Goal: Answer question/provide support

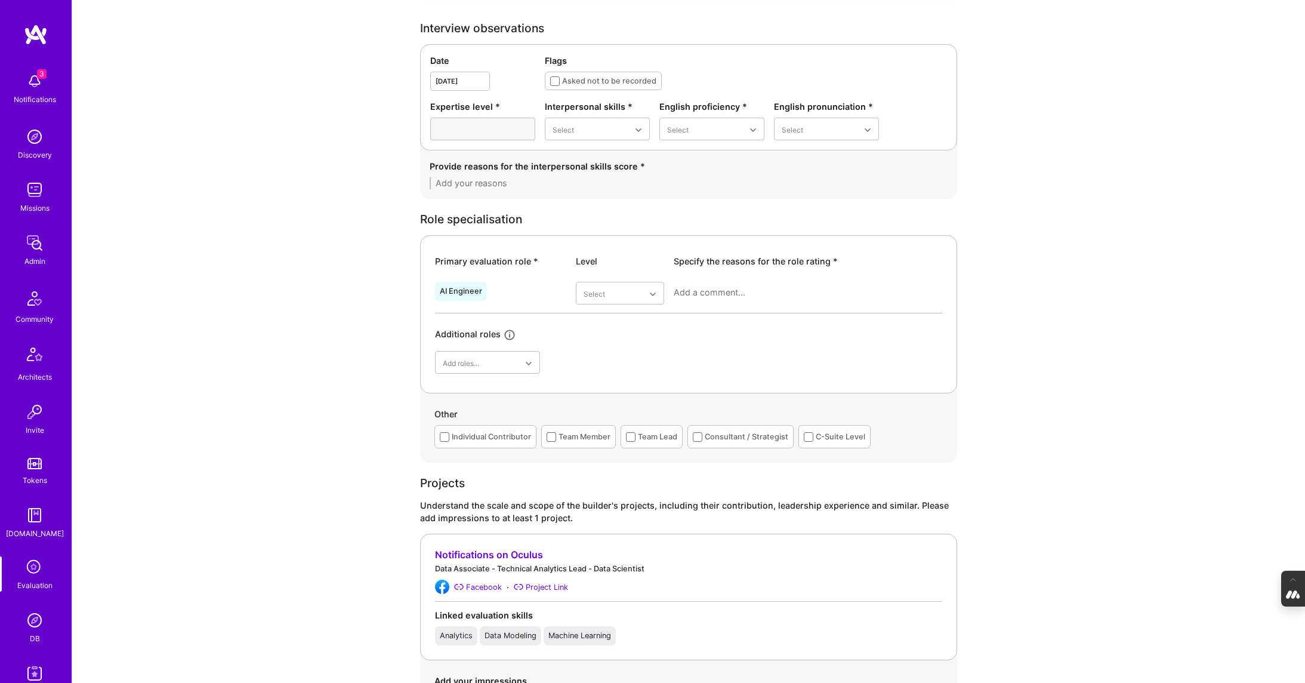
scroll to position [379, 0]
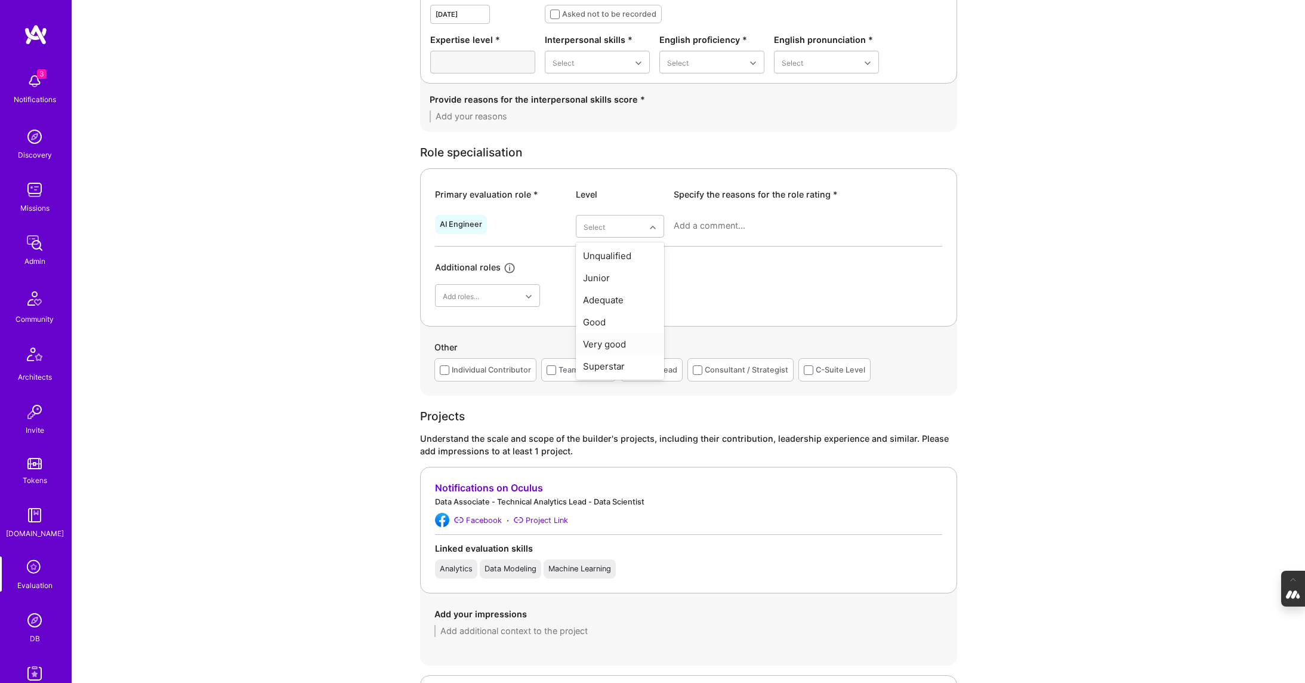
click at [618, 344] on div "Very good" at bounding box center [620, 344] width 88 height 22
click at [696, 223] on textarea at bounding box center [808, 226] width 268 height 12
paste textarea "Very good at AI engineer but only for genAI projects."
click at [832, 221] on textarea "According to Pedro Nogueira, she is a Very good at AI engineer but only for gen…" at bounding box center [808, 232] width 268 height 24
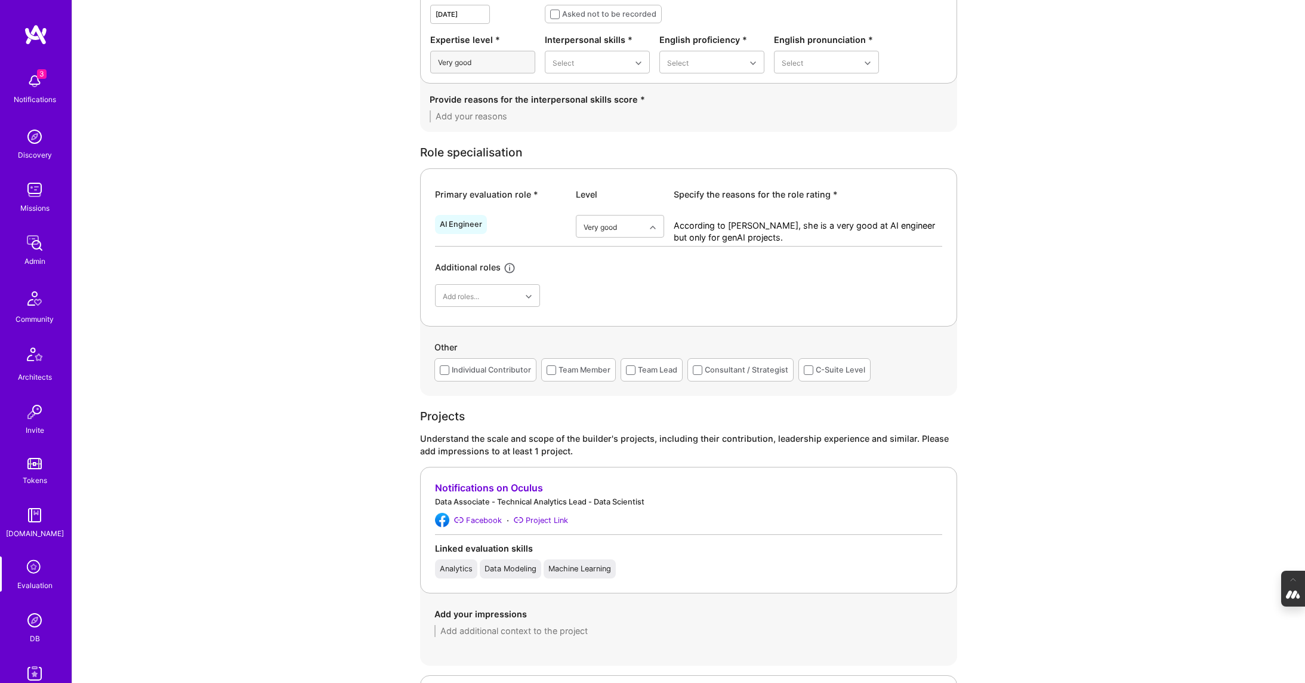
click at [882, 226] on textarea "According to Pedro Nogueira, she is a very good at AI engineer but only for gen…" at bounding box center [808, 232] width 268 height 24
click at [798, 234] on textarea "According to Pedro Nogueira, she is a very good AI engineer but only for genAI …" at bounding box center [808, 232] width 268 height 24
paste textarea "https://platform.a.team/selection-team/feedback-form/view/68cd923120fee1241fc16…"
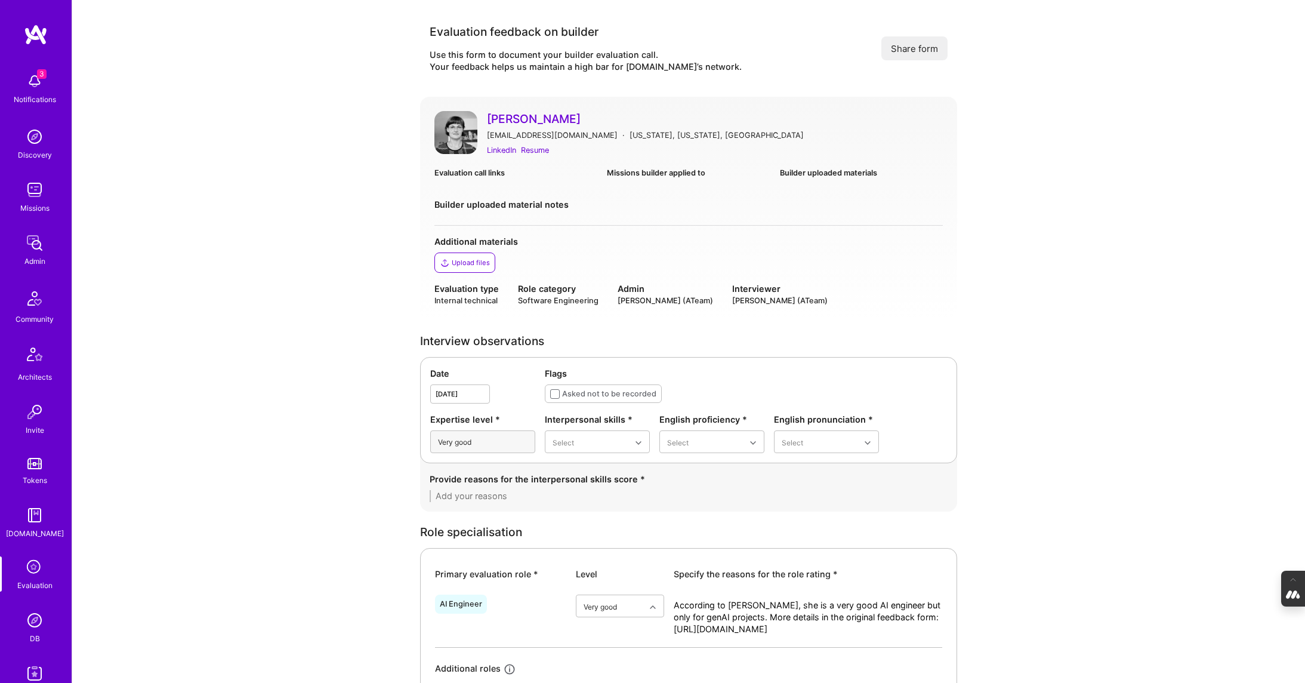
type textarea "According to Pedro Nogueira, she is a very good AI engineer but only for genAI …"
click at [522, 113] on link "[PERSON_NAME]" at bounding box center [715, 119] width 456 height 16
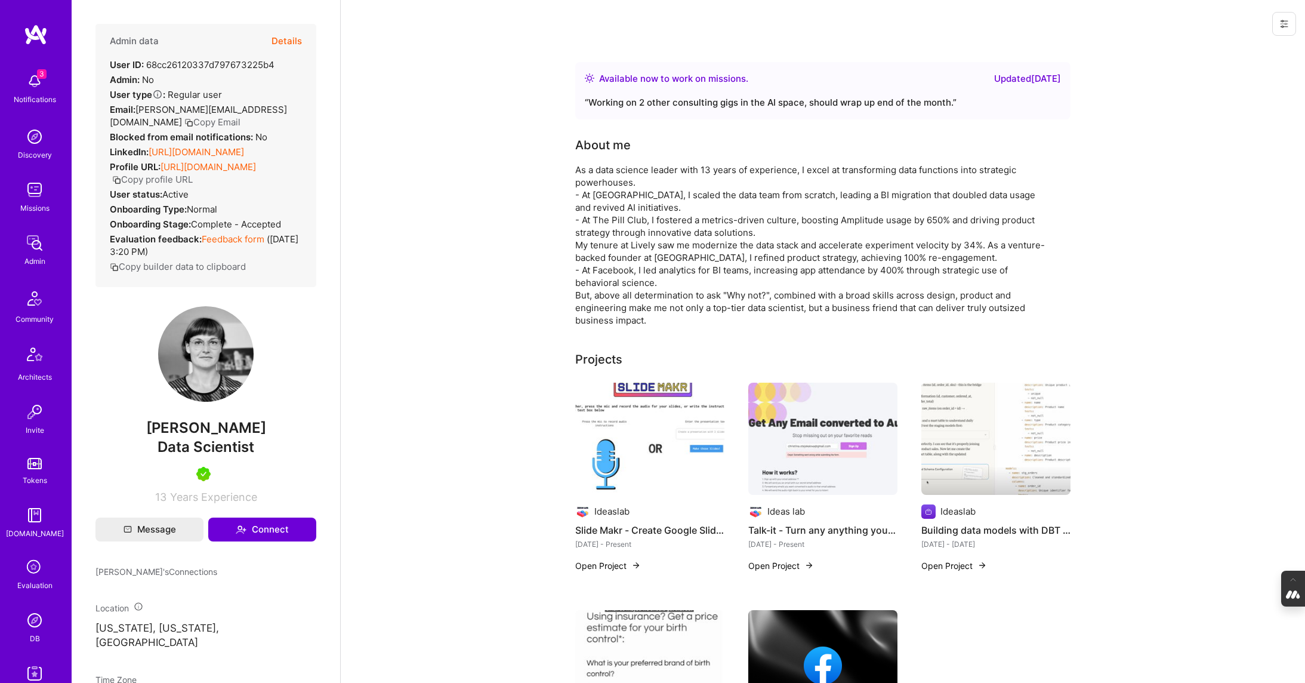
click at [279, 42] on button "Details" at bounding box center [286, 41] width 30 height 35
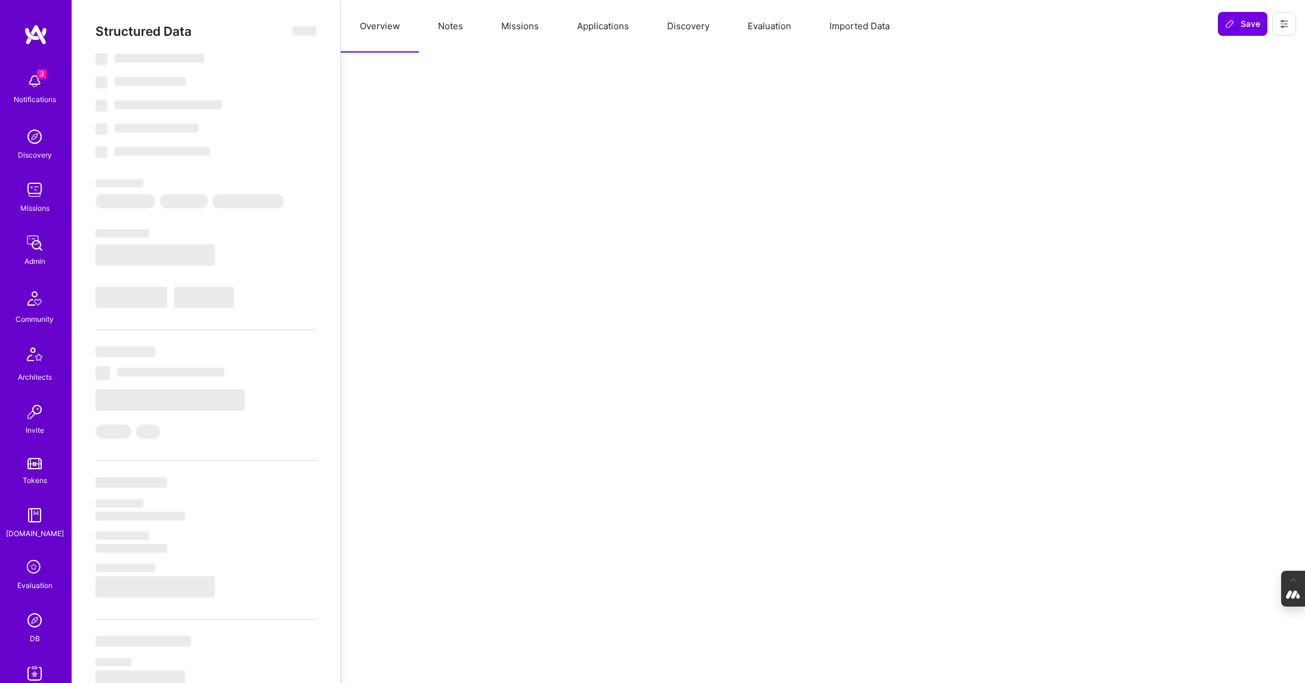
click at [767, 29] on button "Evaluation" at bounding box center [770, 26] width 82 height 53
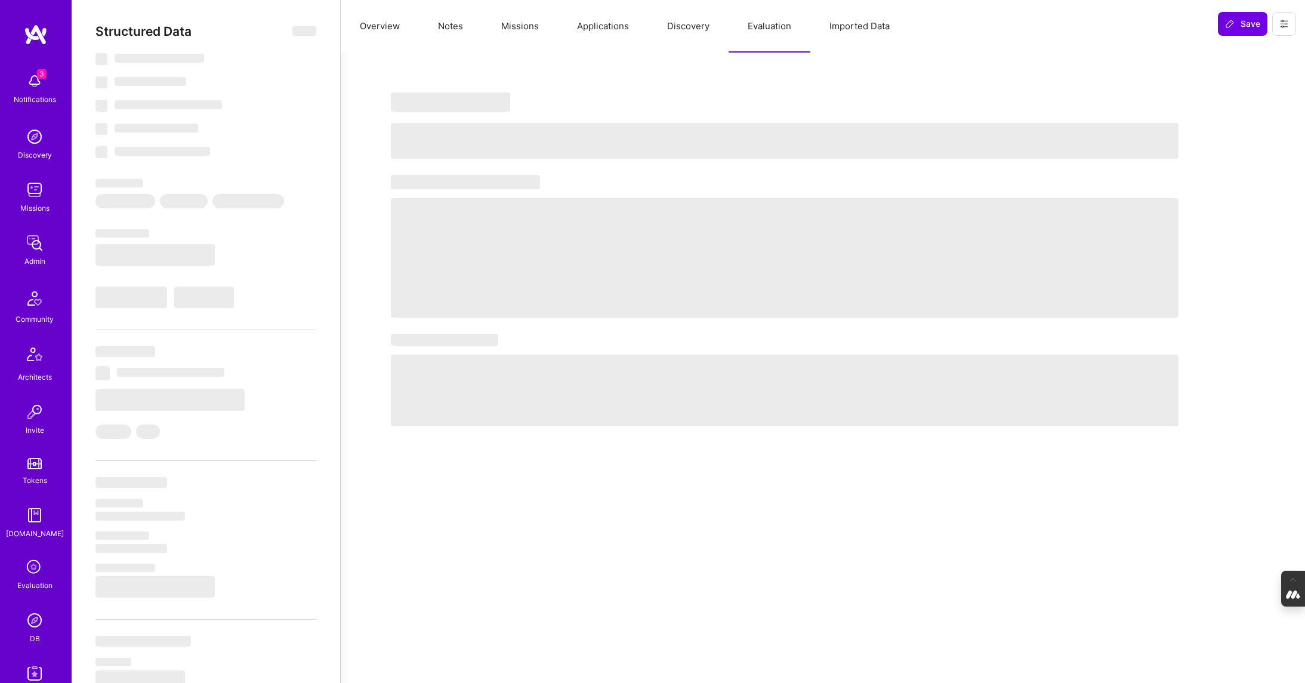
select select "Right Now"
select select "5"
select select "7"
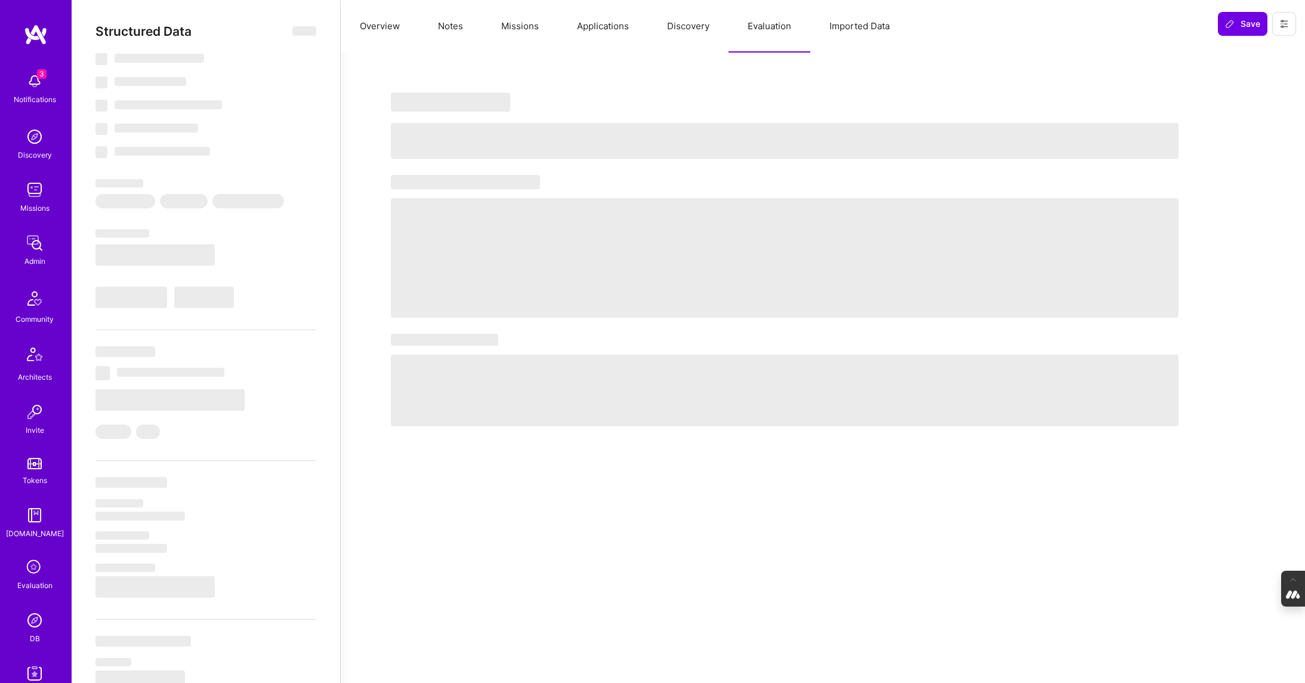
select select "US"
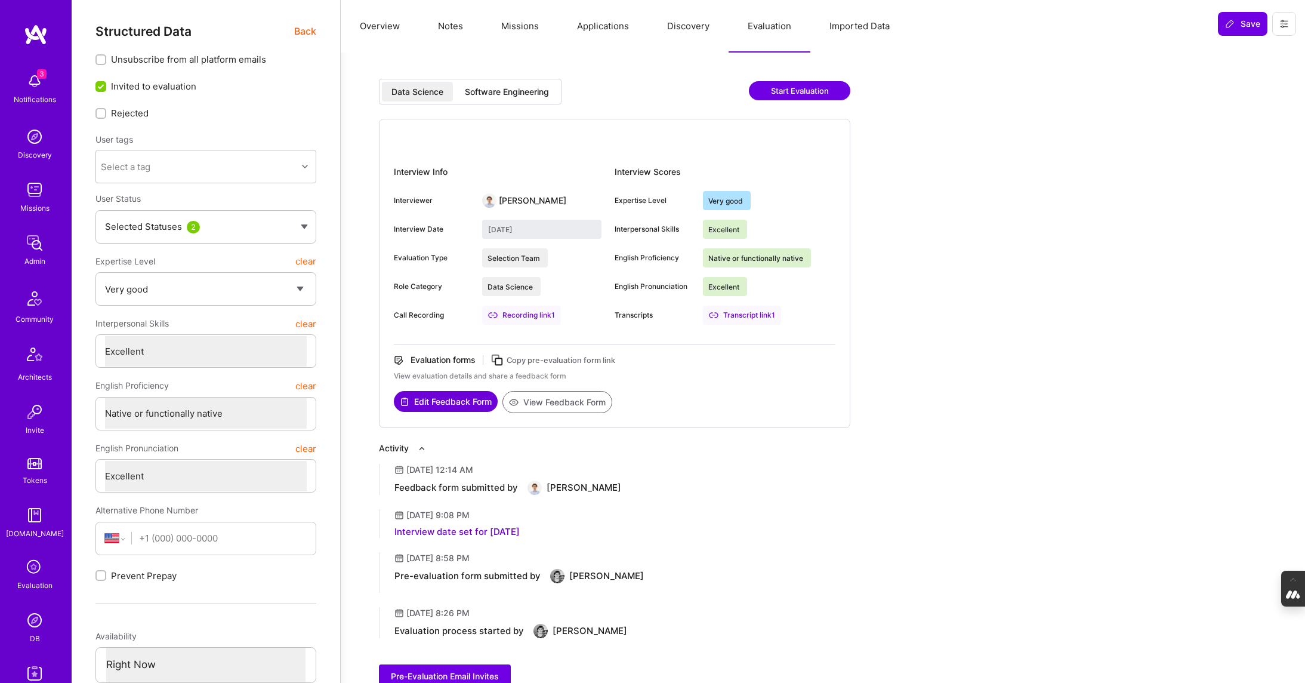
click at [576, 397] on button "View Feedback Form" at bounding box center [557, 402] width 110 height 22
click at [489, 91] on div "Software Engineering" at bounding box center [507, 92] width 84 height 12
type input "September 29, 2025"
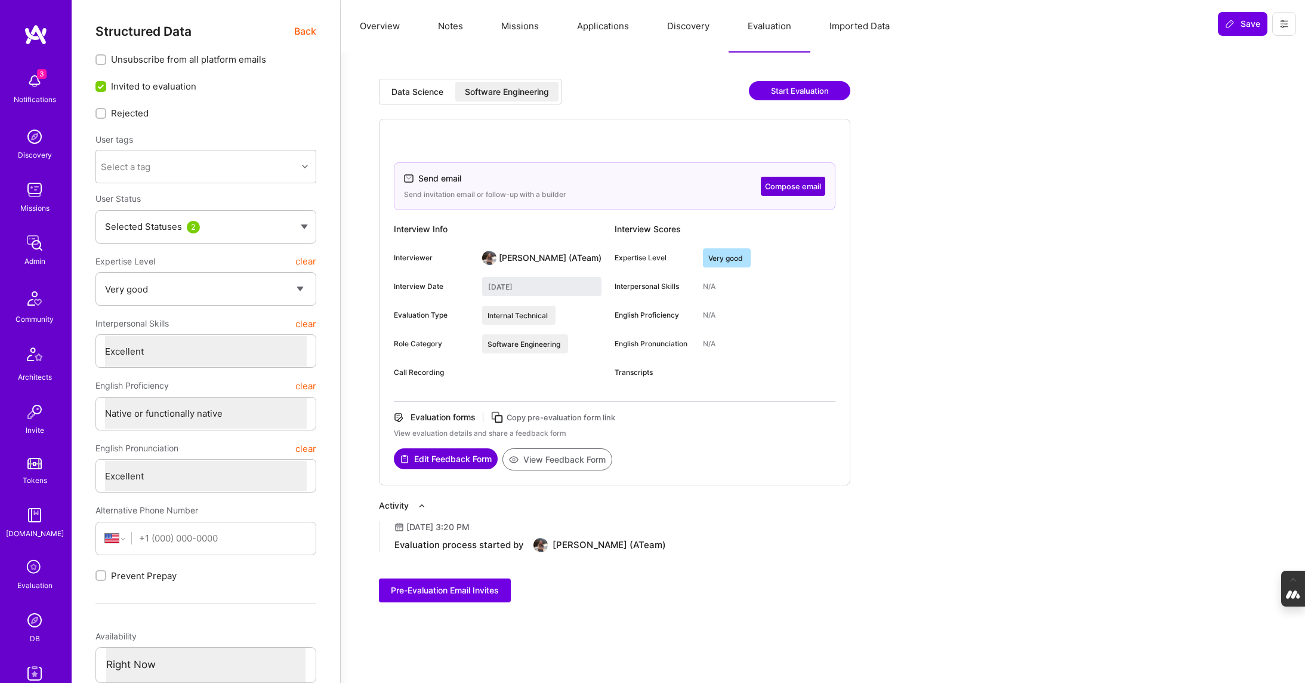
click at [377, 24] on button "Overview" at bounding box center [380, 26] width 78 height 53
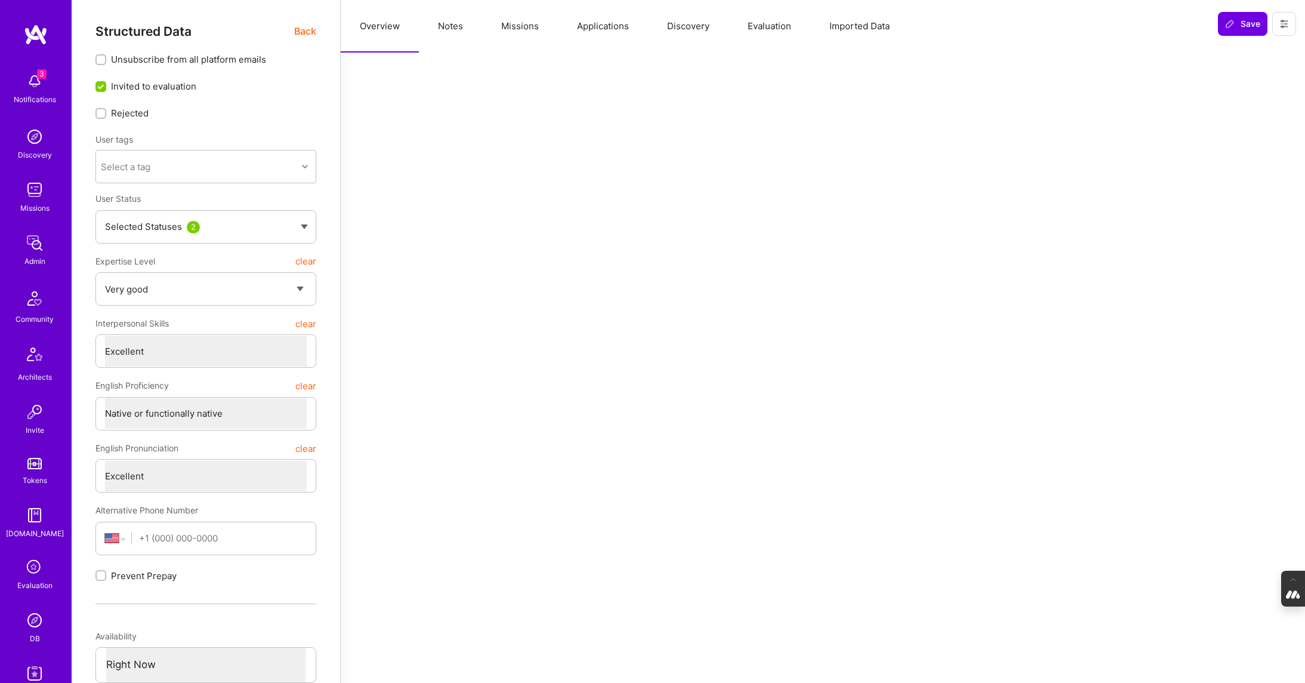
click at [303, 27] on span "Back" at bounding box center [305, 31] width 22 height 15
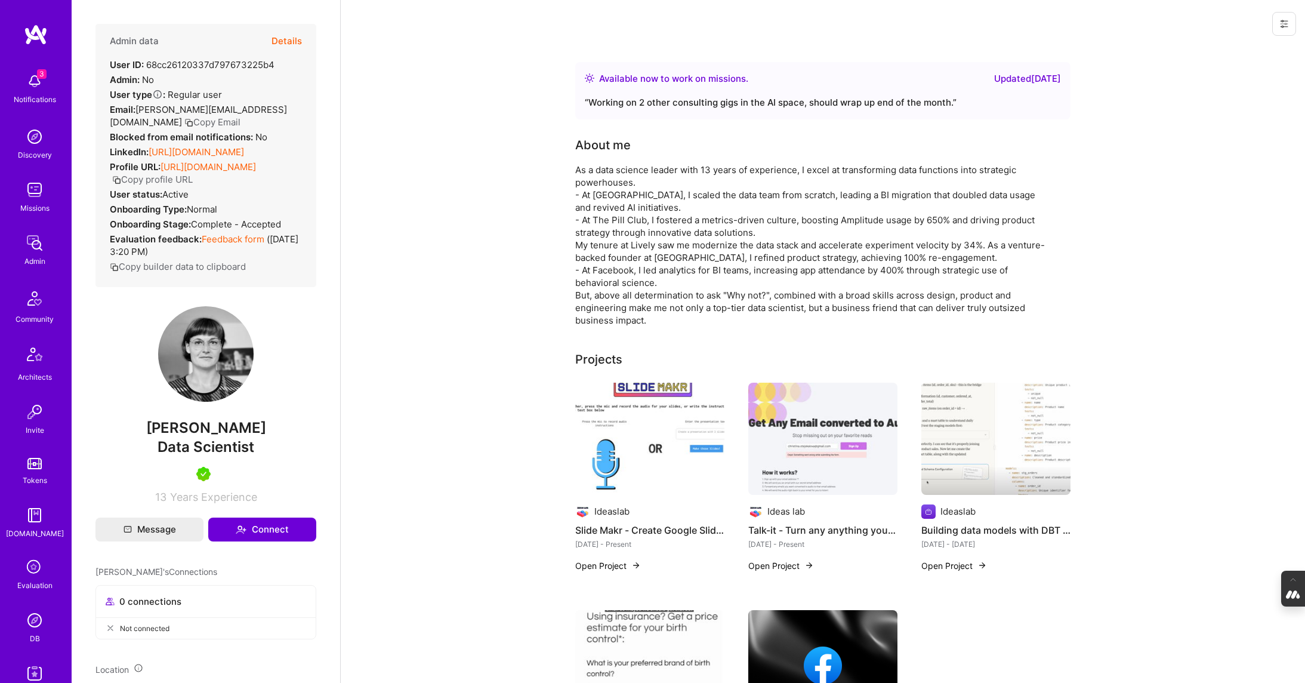
click at [184, 120] on button "Copy Email" at bounding box center [212, 122] width 56 height 13
drag, startPoint x: 270, startPoint y: 449, endPoint x: 137, endPoint y: 449, distance: 133.1
click at [137, 437] on span "[PERSON_NAME]" at bounding box center [205, 428] width 221 height 18
drag, startPoint x: 278, startPoint y: 66, endPoint x: 147, endPoint y: 66, distance: 131.3
click at [147, 66] on div "Admin data Details User ID: 68cc26120337d797673225b4 Admin: No User type Regula…" at bounding box center [205, 155] width 221 height 263
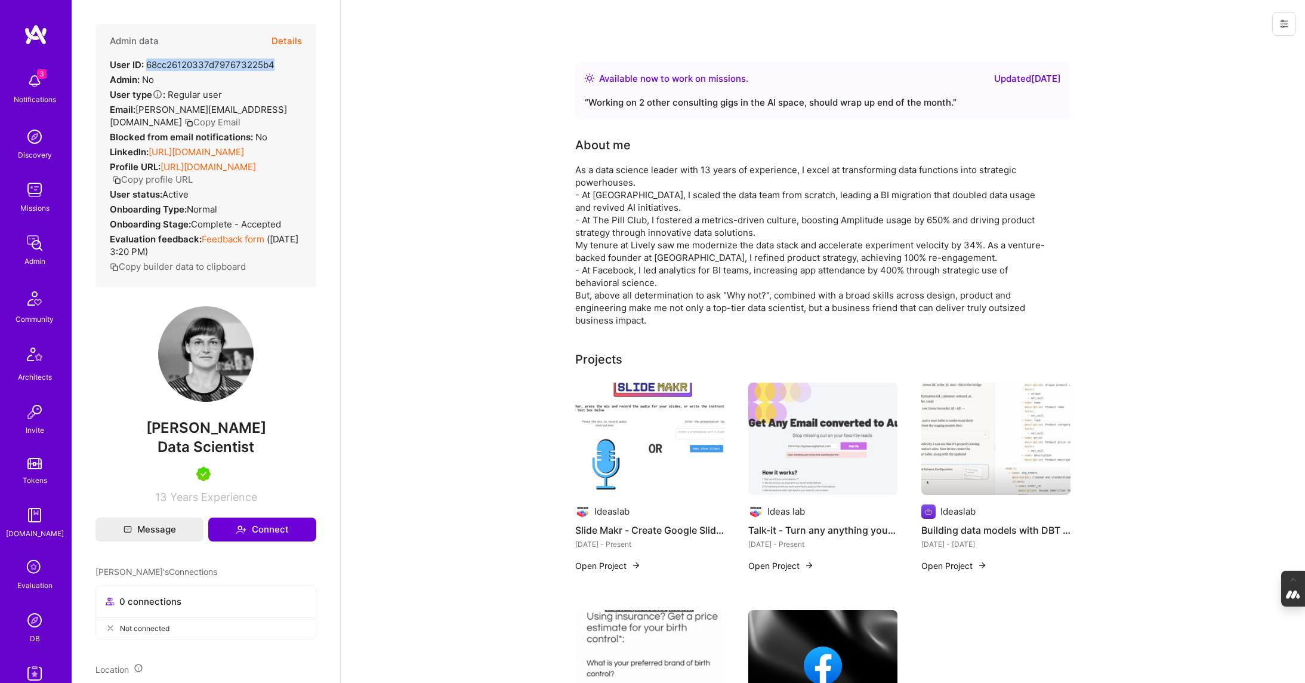
copy div "68cc26120337d797673225b4"
drag, startPoint x: 282, startPoint y: 453, endPoint x: 96, endPoint y: 453, distance: 186.2
click at [96, 437] on span "[PERSON_NAME]" at bounding box center [205, 428] width 221 height 18
copy span "[PERSON_NAME]"
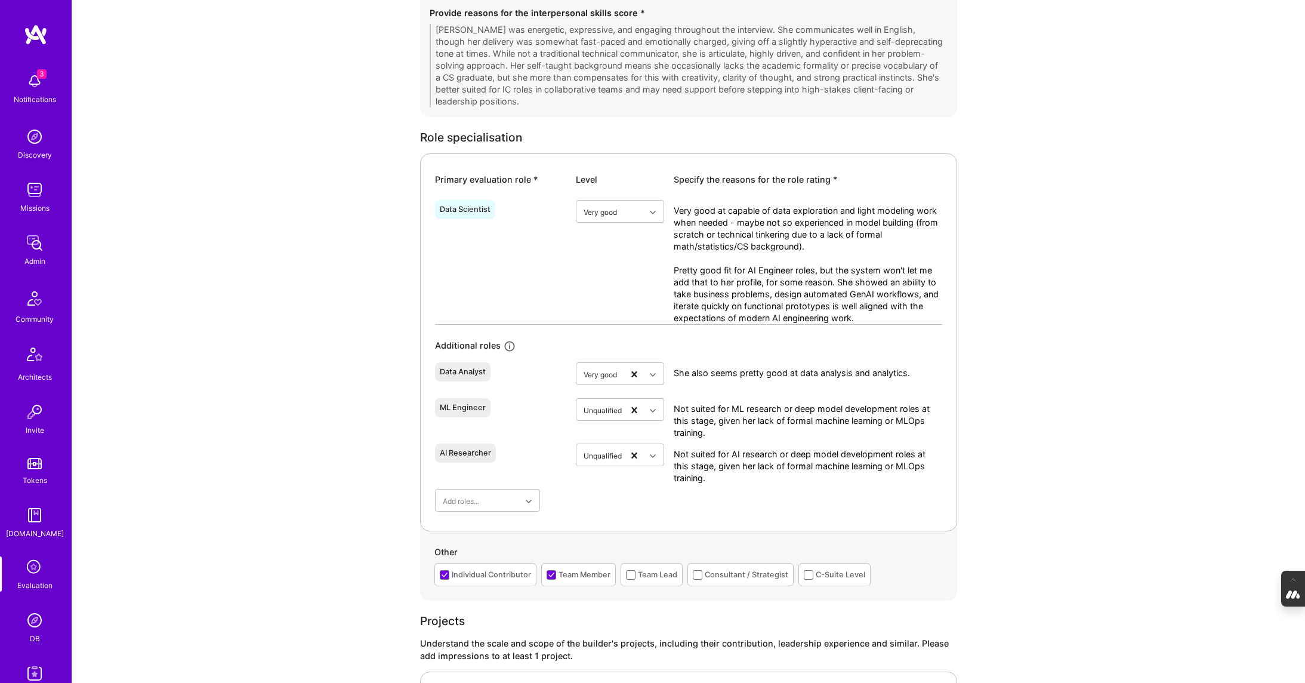
scroll to position [476, 0]
